Goal: Check status: Check status

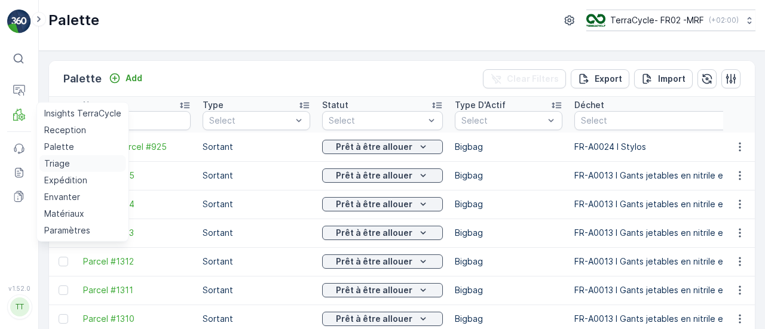
click at [59, 160] on p "Triage" at bounding box center [57, 164] width 26 height 12
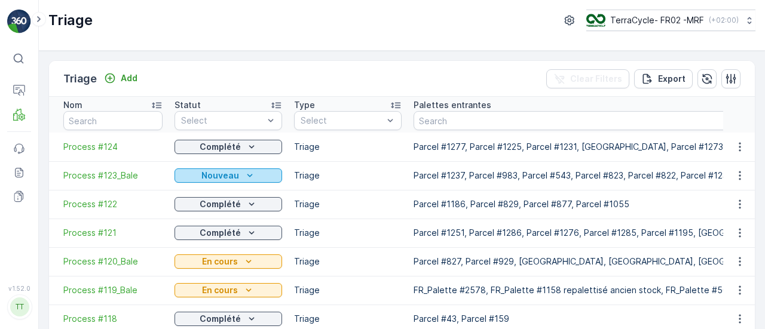
click at [222, 180] on p "Nouveau" at bounding box center [220, 176] width 38 height 12
click at [113, 178] on span "Process #123_Bale" at bounding box center [112, 176] width 99 height 12
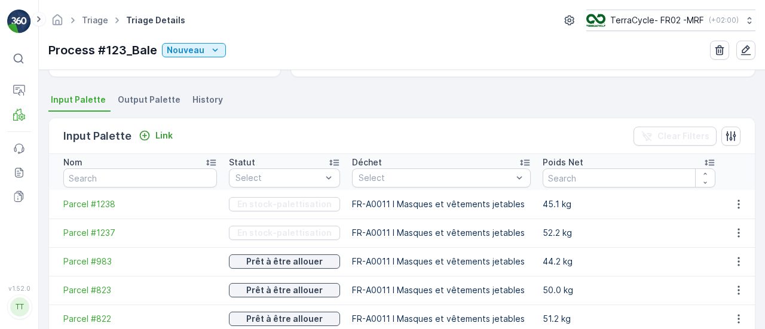
scroll to position [239, 0]
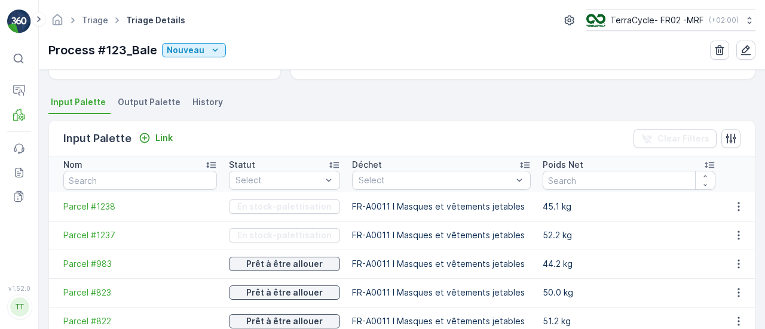
click at [146, 98] on span "Output Palette" at bounding box center [149, 102] width 63 height 12
